Goal: Information Seeking & Learning: Learn about a topic

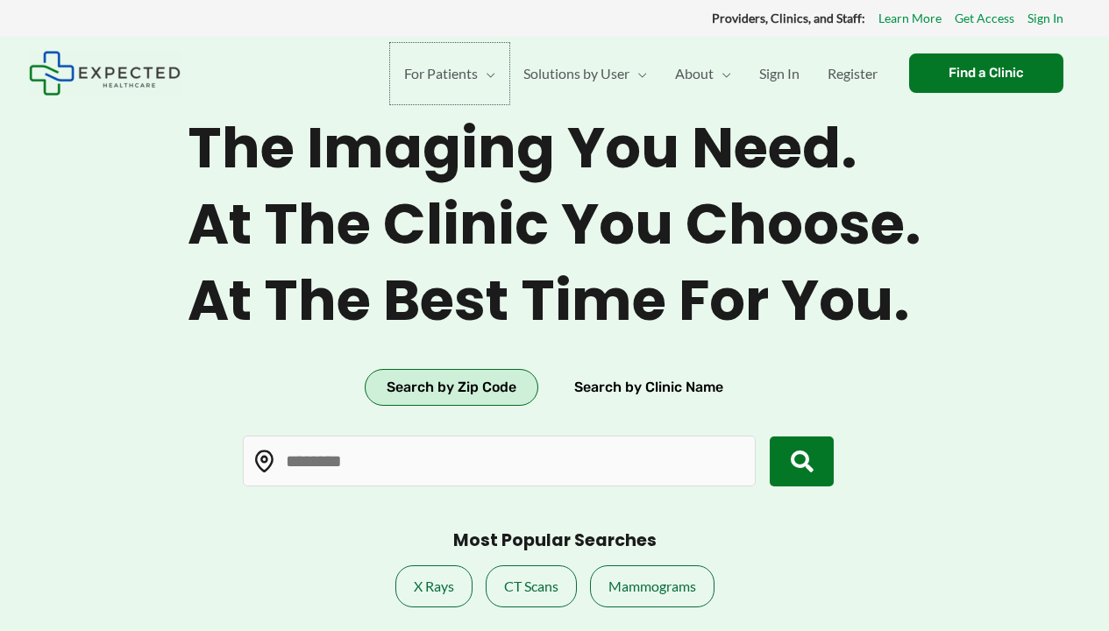
click at [446, 73] on span "For Patients" at bounding box center [441, 73] width 74 height 61
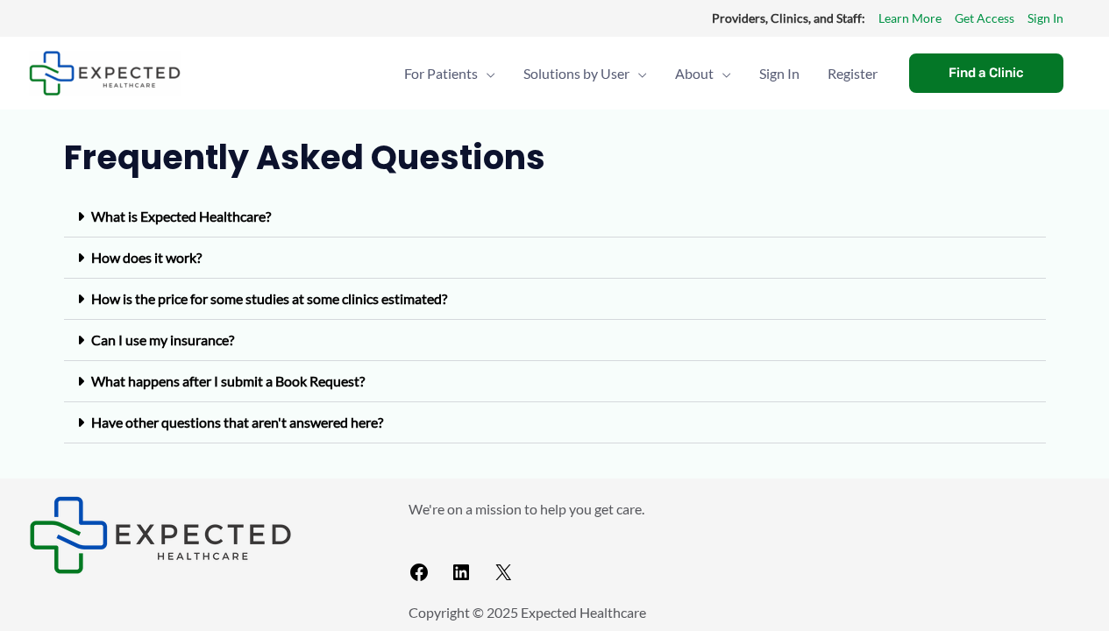
click at [554, 341] on div "Can I use my insurance?" at bounding box center [555, 340] width 982 height 41
